Goal: Check status: Check status

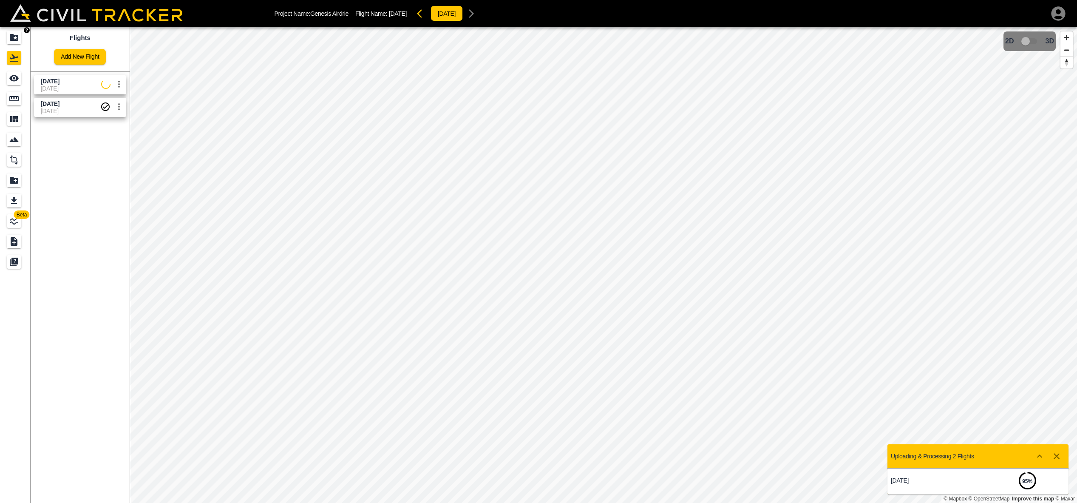
scroll to position [0, 0]
click at [10, 38] on icon "Projects" at bounding box center [13, 37] width 8 height 7
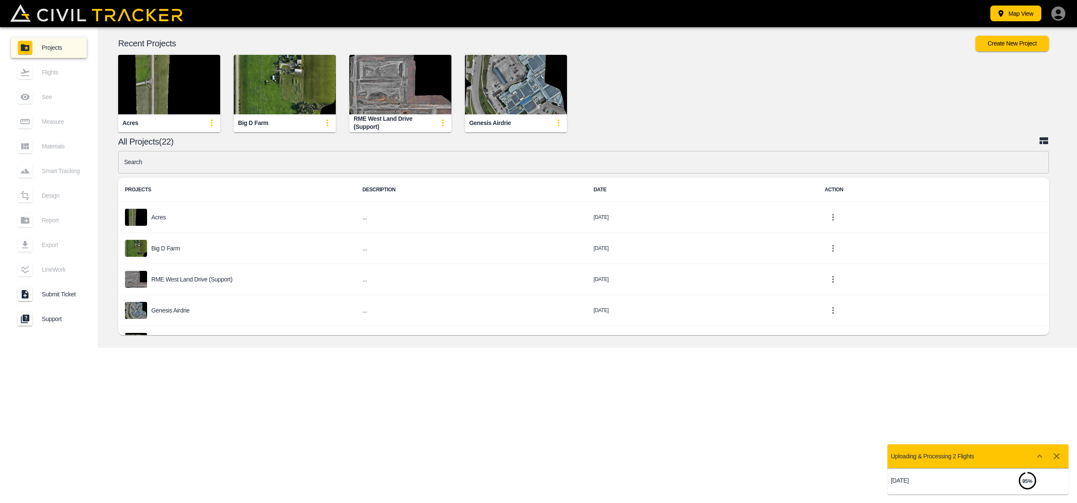
click at [382, 95] on img "button" at bounding box center [400, 84] width 102 height 59
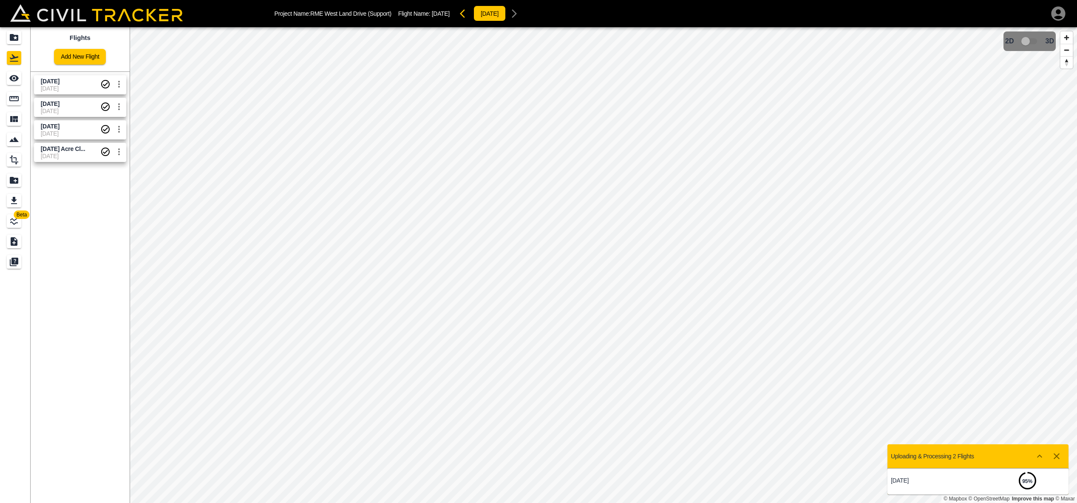
click at [59, 83] on span "[DATE]" at bounding box center [50, 81] width 19 height 7
click at [16, 102] on icon "Measure" at bounding box center [14, 98] width 10 height 10
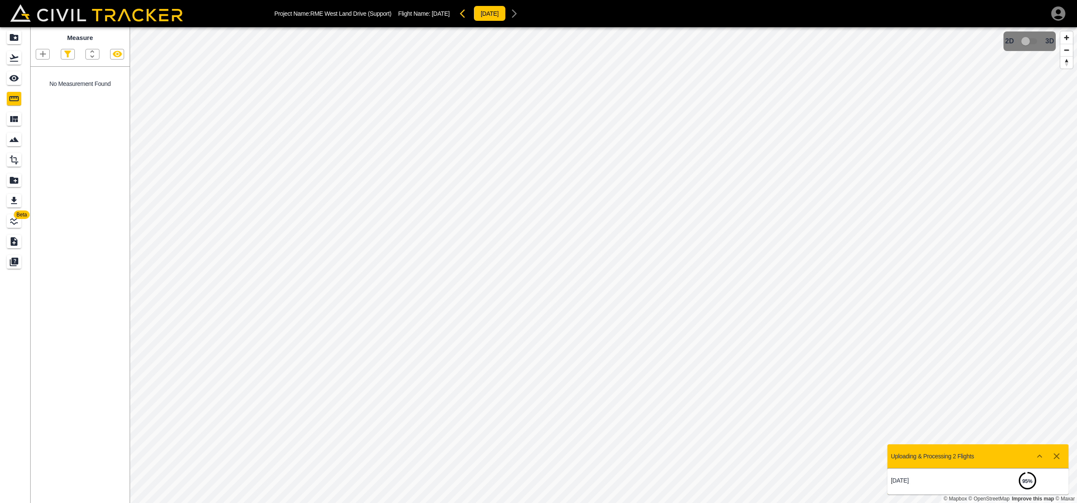
click at [42, 53] on icon "button" at bounding box center [43, 54] width 10 height 10
click at [39, 93] on p "Polygon" at bounding box center [41, 93] width 20 height 7
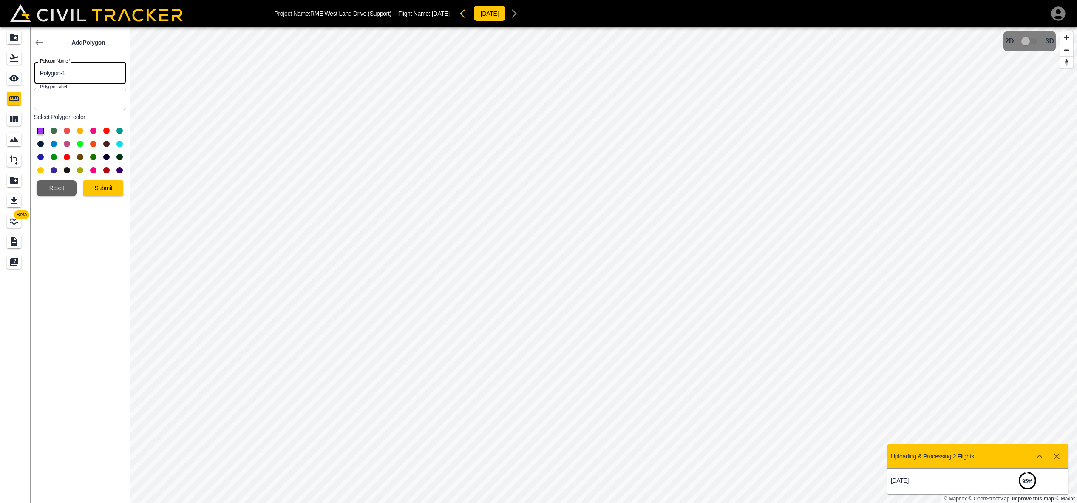
drag, startPoint x: 70, startPoint y: 74, endPoint x: -15, endPoint y: 69, distance: 84.7
click at [0, 69] on html "Project Name: RME West Land Drive (Support) Flight Name: [DATE] [DATE] Beta Add…" at bounding box center [538, 251] width 1077 height 503
type input "Loam Horizon"
click at [91, 185] on button "Submit" at bounding box center [103, 188] width 40 height 16
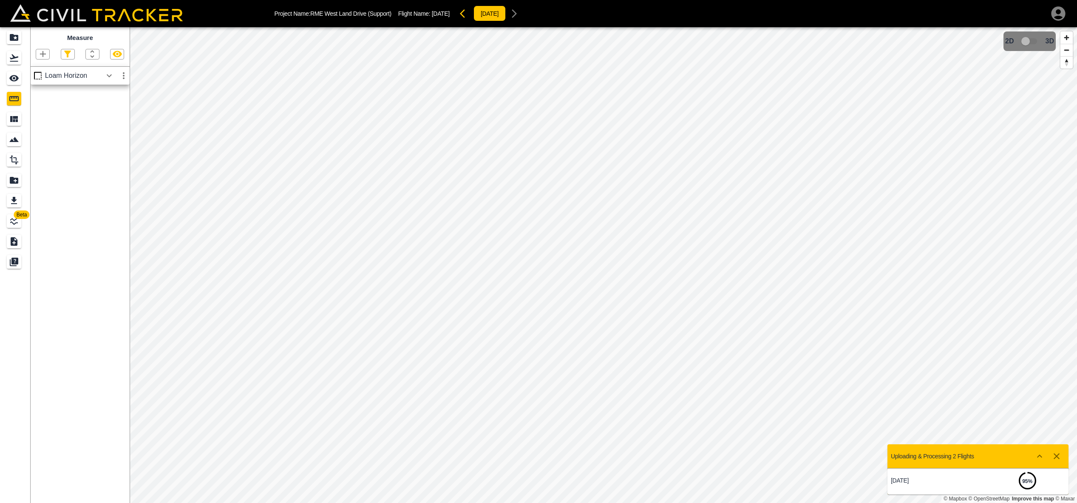
click at [106, 78] on icon "button" at bounding box center [109, 76] width 10 height 10
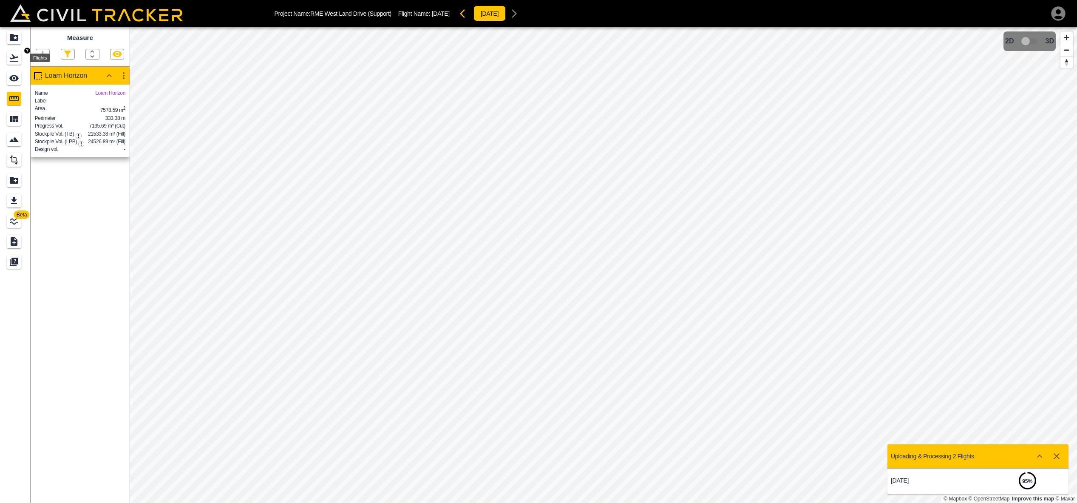
click at [17, 54] on icon "Flights" at bounding box center [14, 58] width 10 height 10
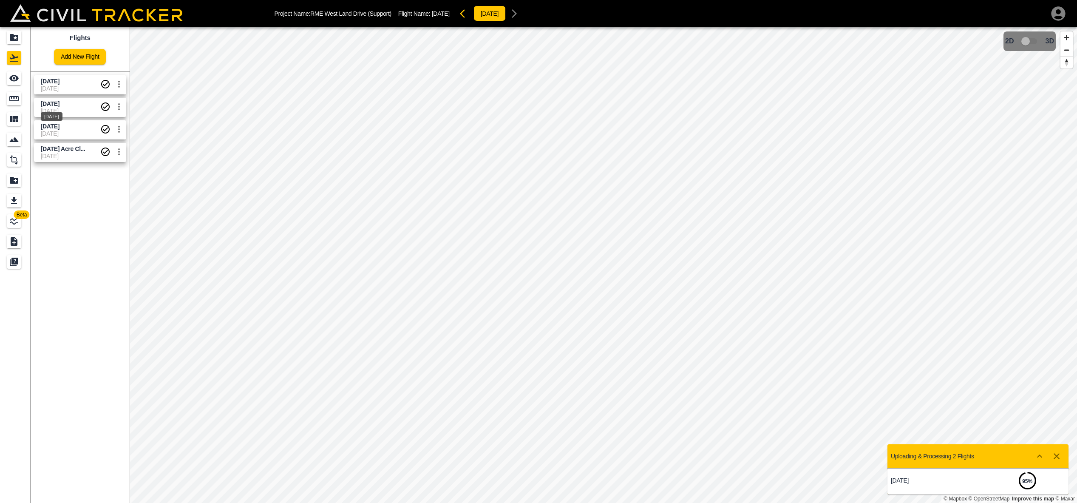
click at [59, 105] on span "[DATE]" at bounding box center [50, 103] width 19 height 7
click at [16, 98] on icon "Measure" at bounding box center [14, 98] width 10 height 10
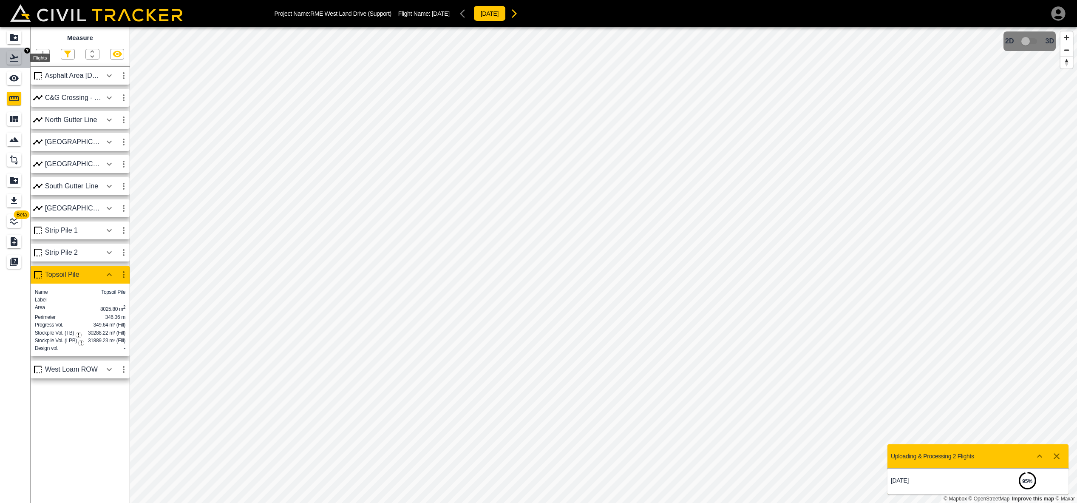
click at [15, 57] on icon "Flights" at bounding box center [14, 58] width 10 height 10
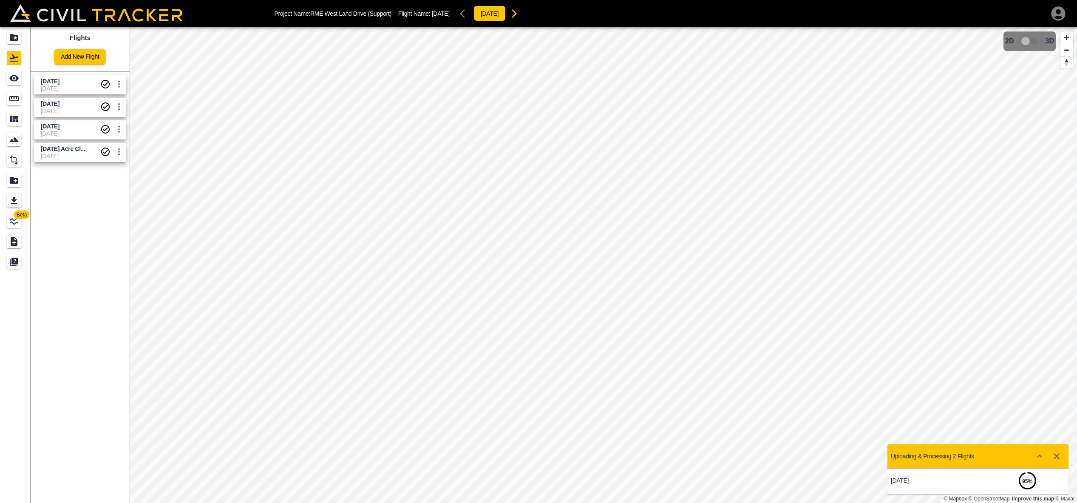
click at [62, 76] on link "[DATE] [DATE]" at bounding box center [80, 84] width 92 height 19
click at [15, 92] on div "Measure" at bounding box center [14, 99] width 14 height 14
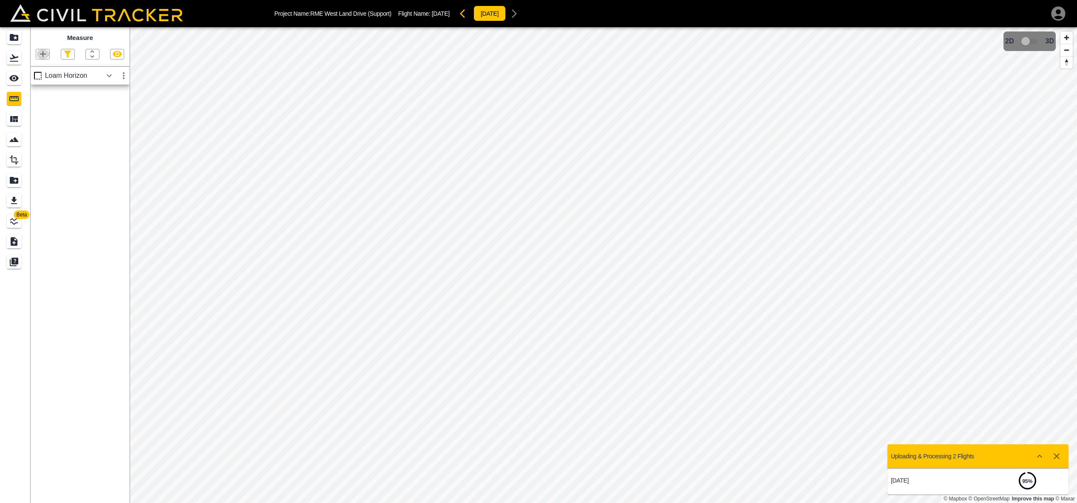
click at [42, 53] on icon "button" at bounding box center [43, 54] width 10 height 10
click at [42, 96] on p "Polygon" at bounding box center [41, 93] width 20 height 7
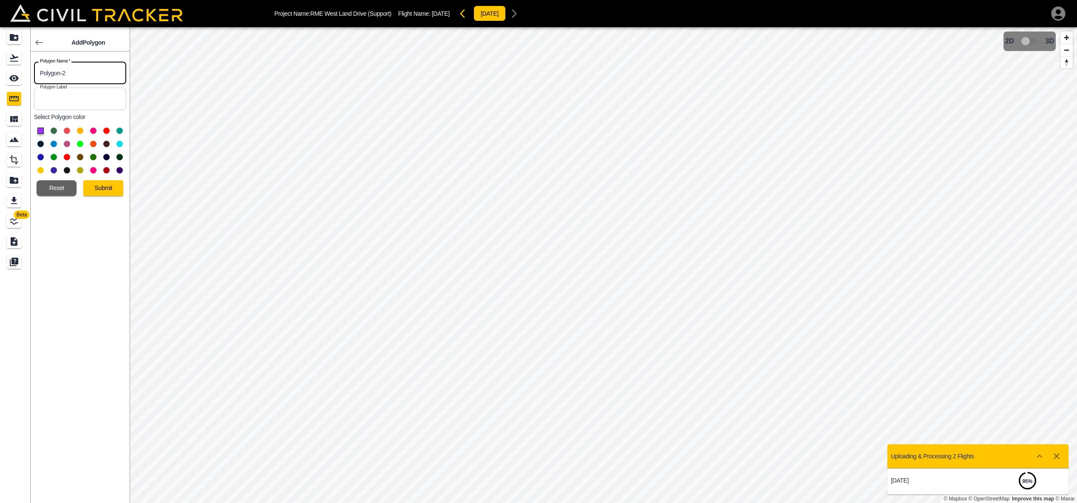
drag, startPoint x: 68, startPoint y: 74, endPoint x: 29, endPoint y: 74, distance: 38.7
click at [29, 74] on div "Beta Add Polygon Polygon Name   * Polygon-2 Polygon Name * Polygon Label Polygo…" at bounding box center [65, 264] width 130 height 475
type input "waste screening"
click at [41, 145] on button at bounding box center [40, 144] width 6 height 6
click at [88, 183] on button "Submit" at bounding box center [103, 188] width 40 height 16
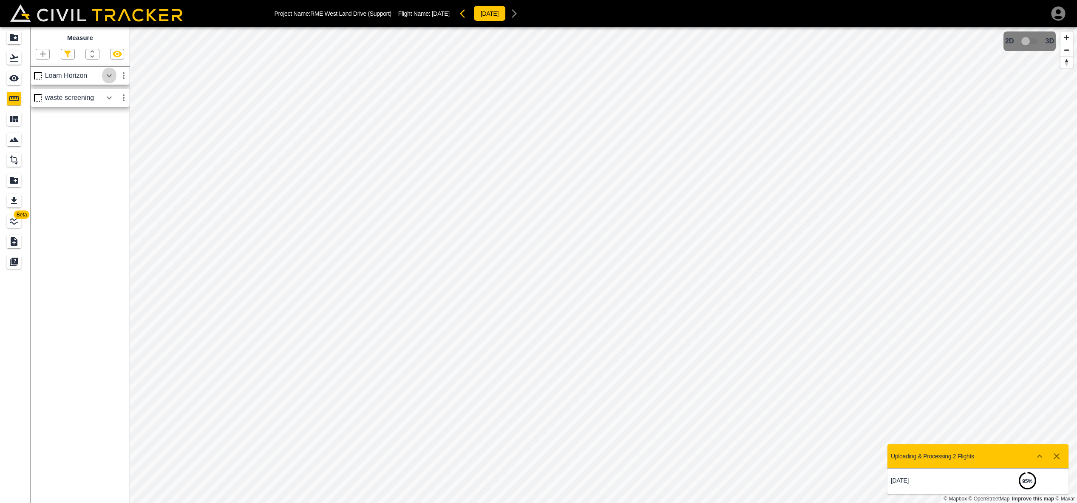
click at [108, 74] on icon "button" at bounding box center [109, 76] width 10 height 10
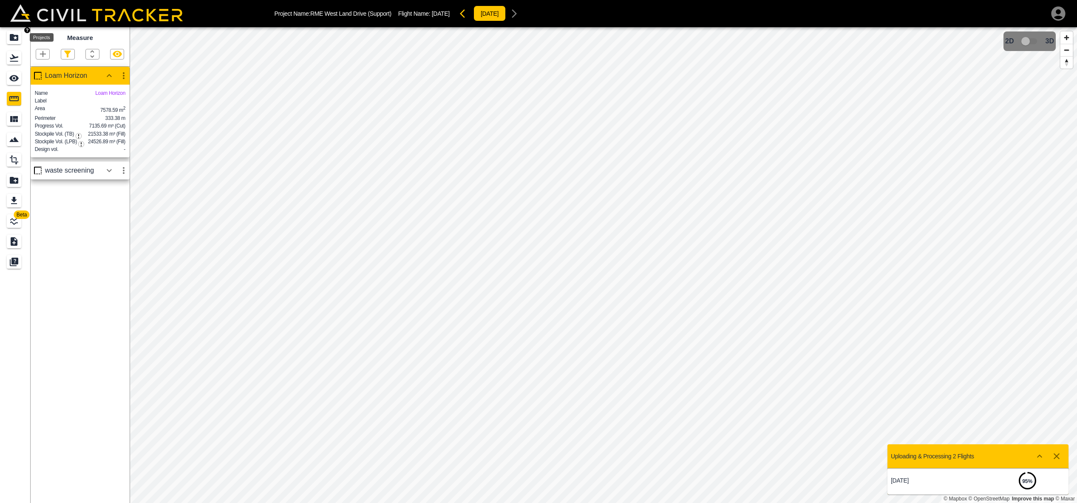
click at [17, 36] on icon "Projects" at bounding box center [14, 37] width 8 height 7
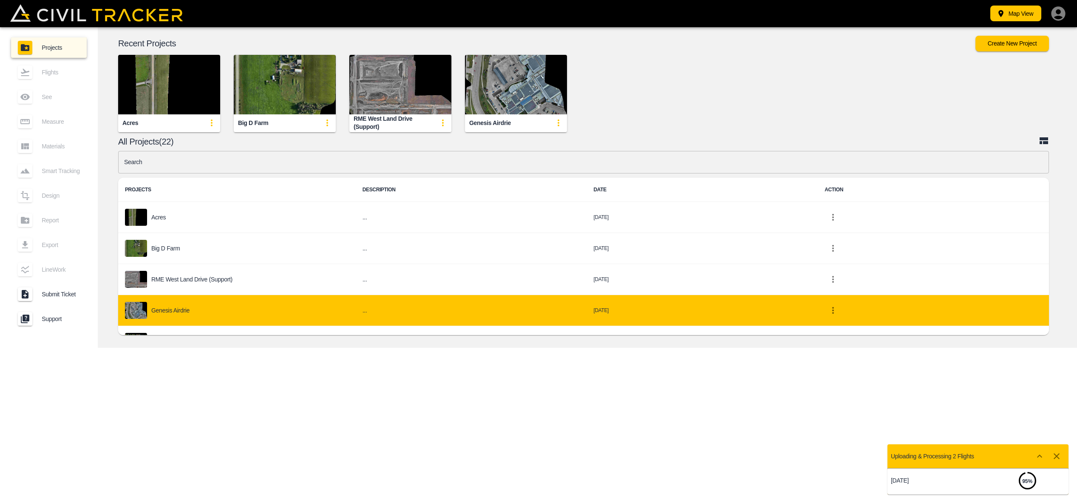
click at [212, 303] on div "Genesis Airdrie" at bounding box center [237, 310] width 224 height 17
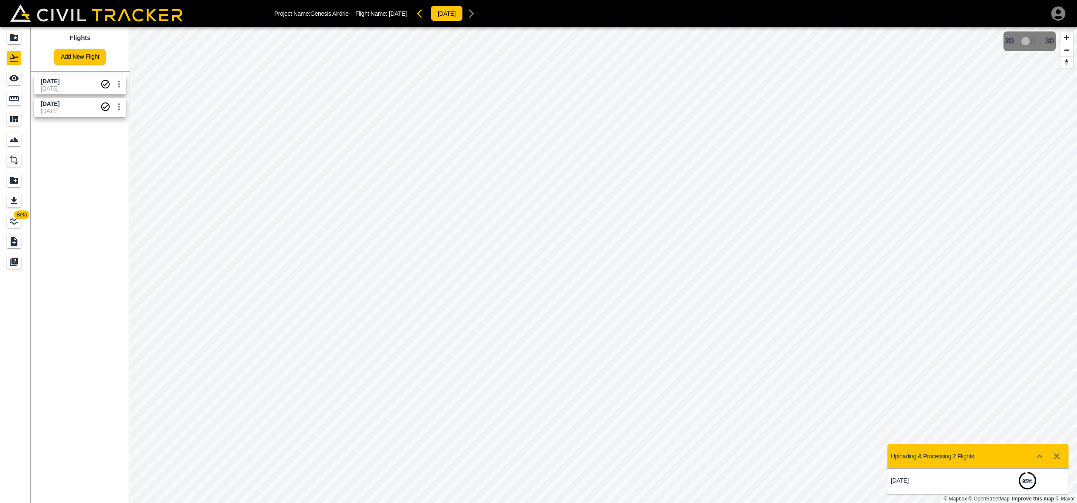
click at [76, 84] on span "[DATE]" at bounding box center [70, 81] width 59 height 8
click at [72, 109] on span "[DATE]" at bounding box center [70, 110] width 59 height 7
click at [59, 78] on span "[DATE]" at bounding box center [50, 81] width 19 height 7
